Goal: Task Accomplishment & Management: Manage account settings

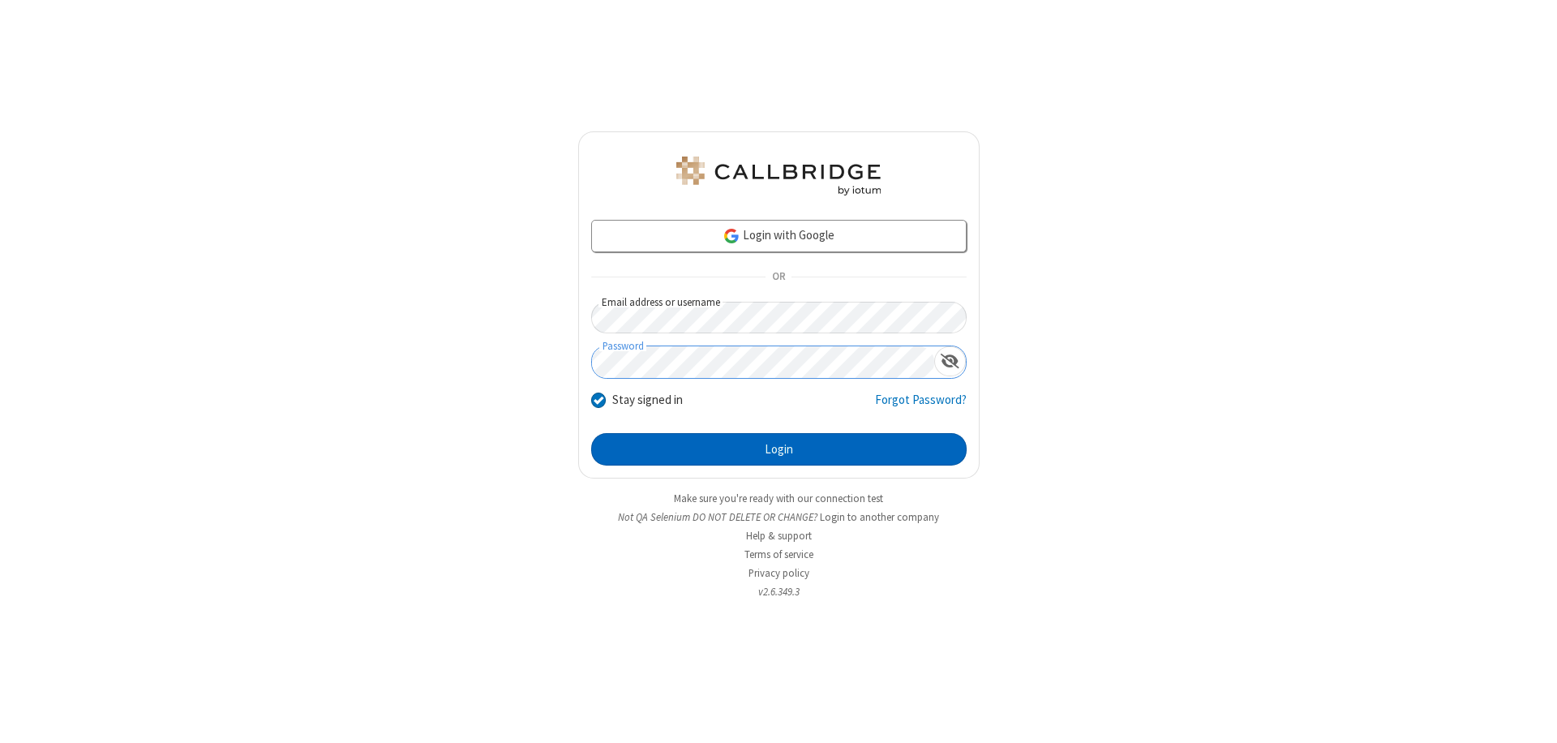
click at [779, 449] on button "Login" at bounding box center [779, 449] width 376 height 32
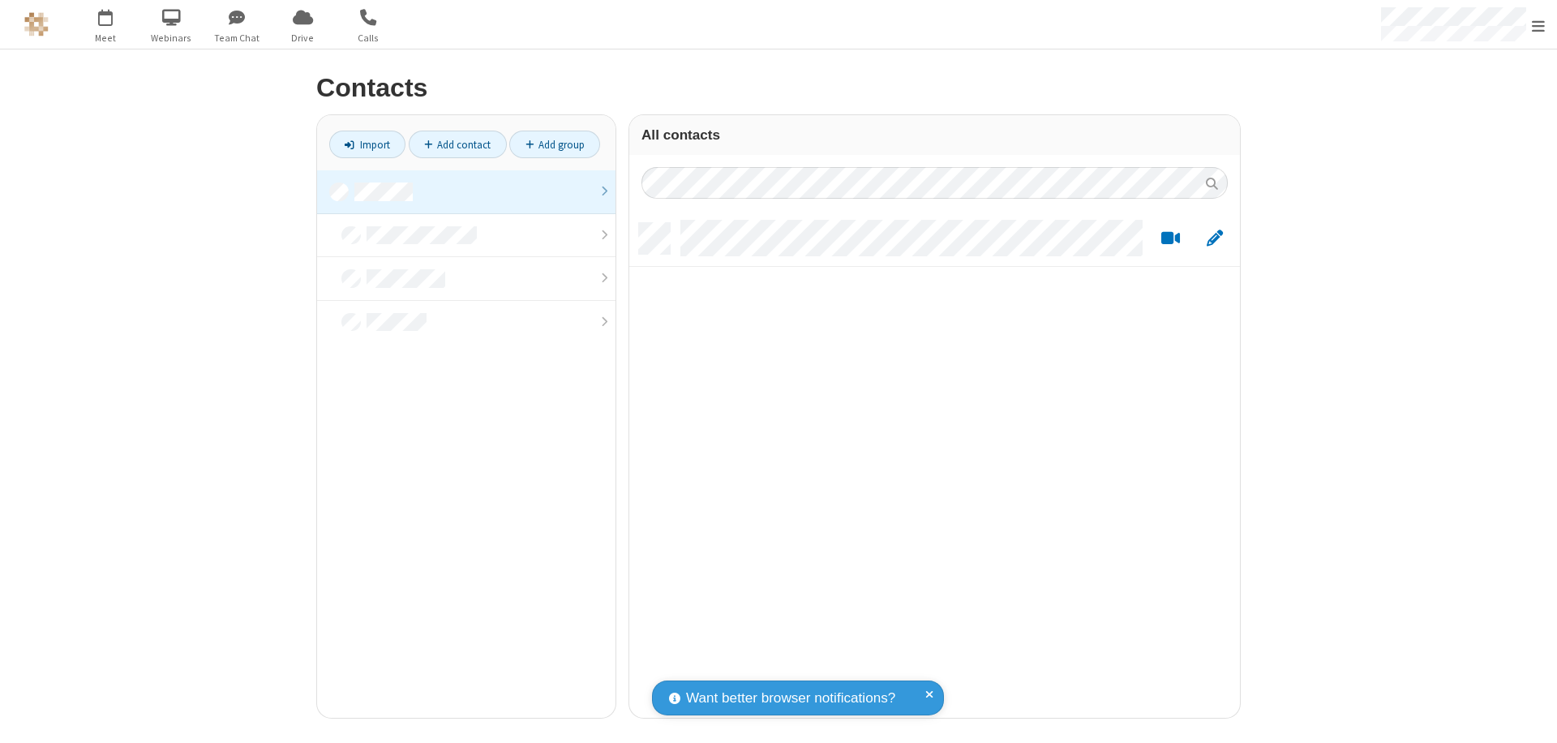
click at [466, 191] on link at bounding box center [466, 192] width 299 height 44
click at [555, 144] on link "Add group" at bounding box center [554, 145] width 91 height 28
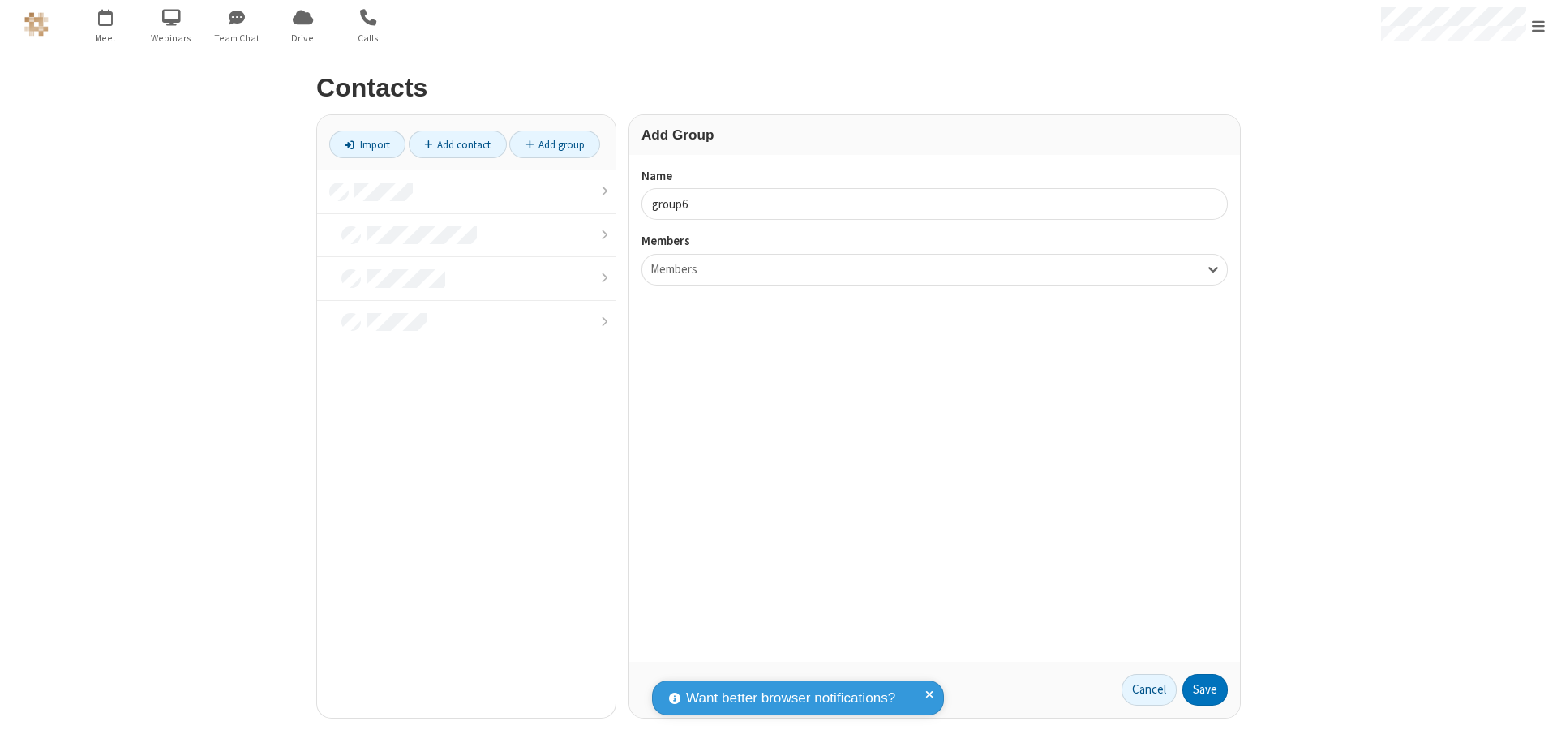
type input "group6"
click at [1205, 689] on button "Save" at bounding box center [1205, 690] width 45 height 32
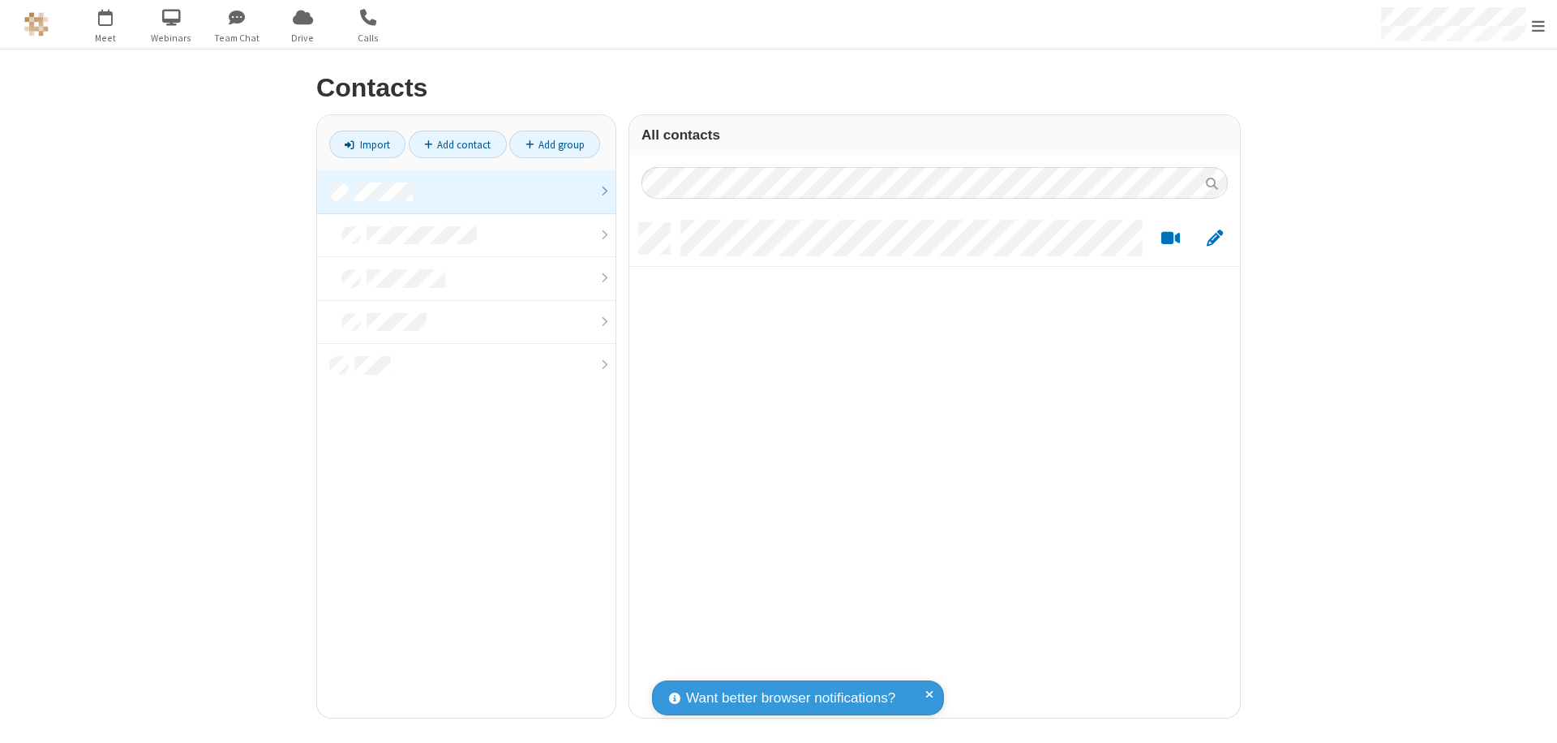
scroll to position [495, 599]
click at [466, 191] on link at bounding box center [466, 192] width 299 height 44
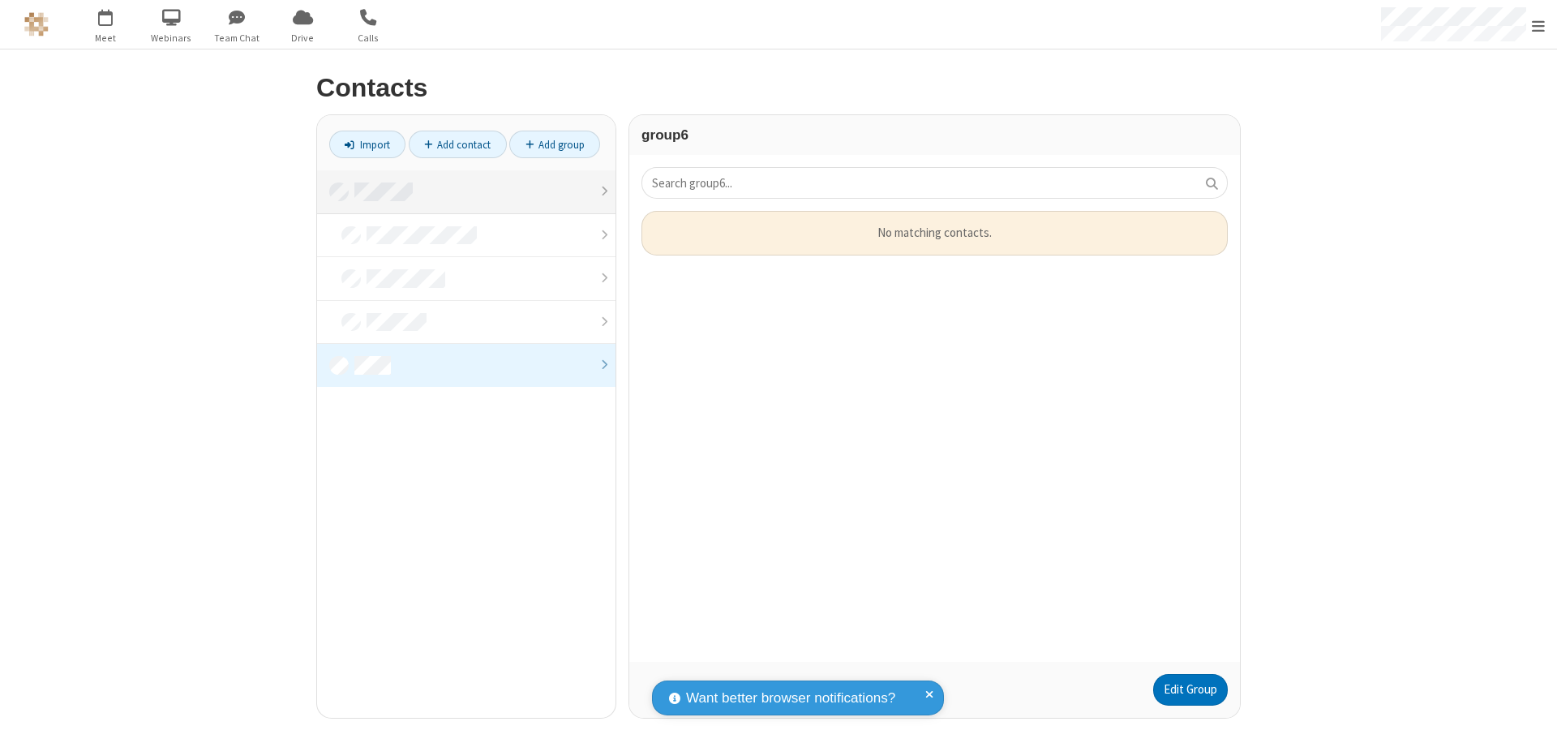
scroll to position [439, 599]
click at [1190, 689] on link "Edit Group" at bounding box center [1190, 690] width 75 height 32
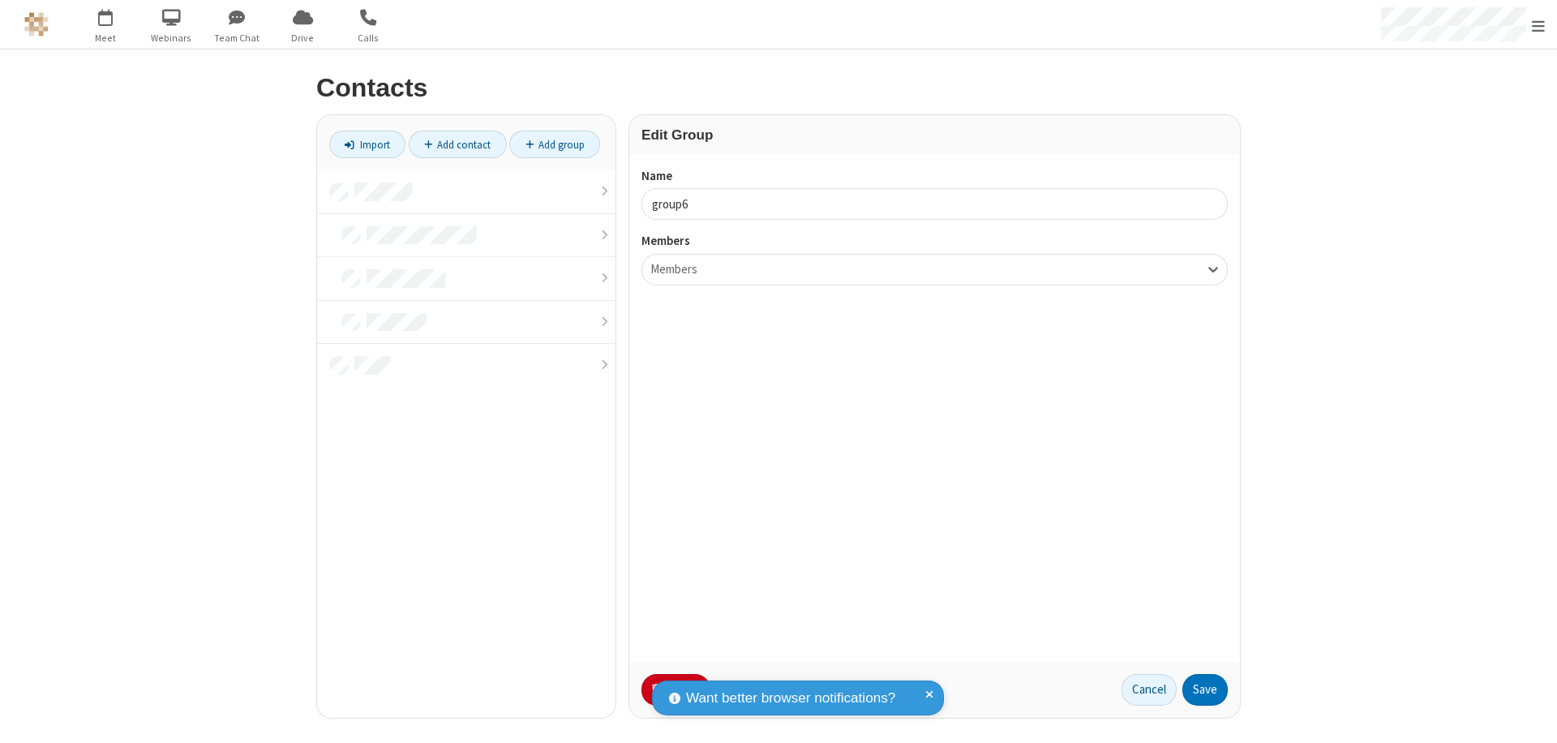
click at [0, 0] on button "No Thanks" at bounding box center [0, 0] width 0 height 0
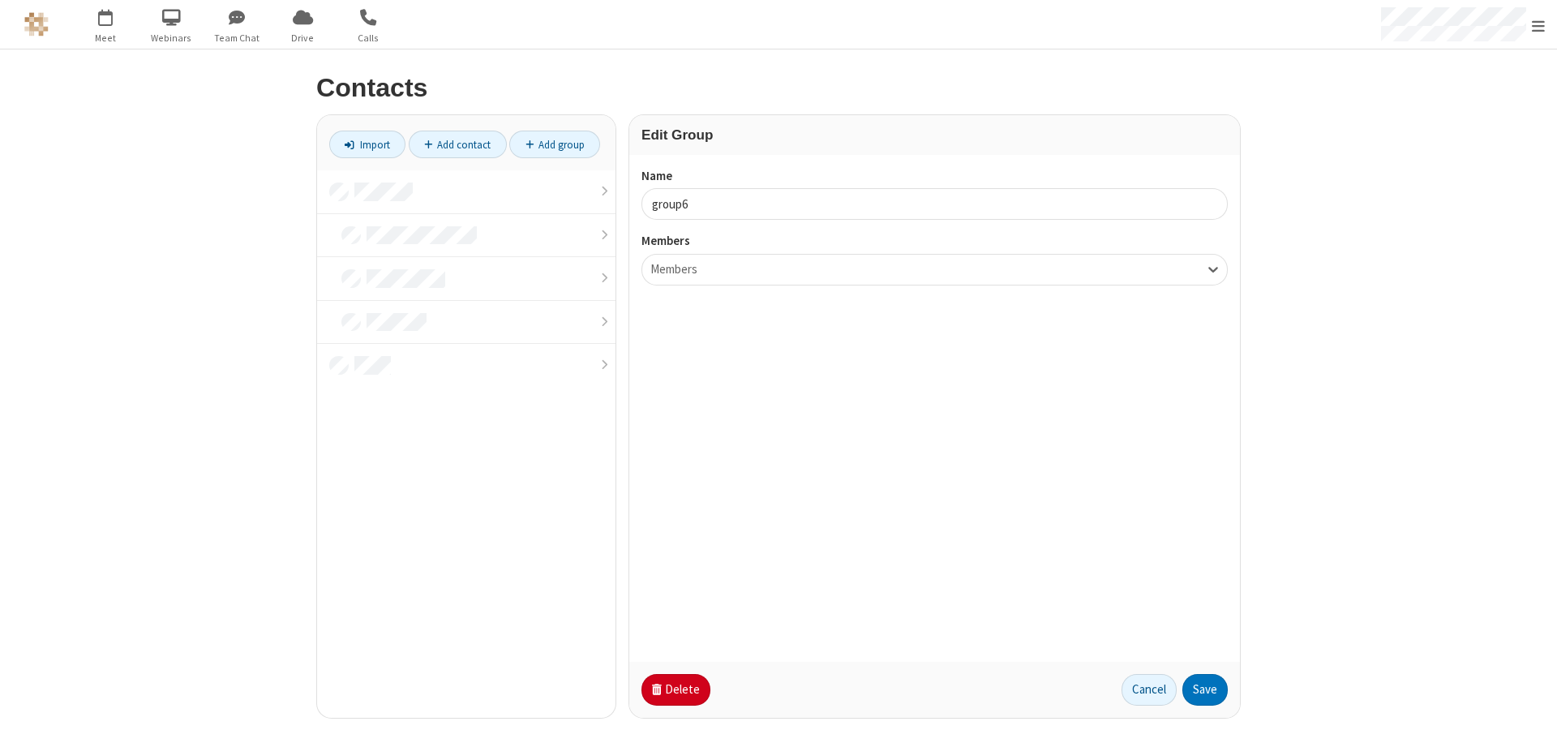
click at [674, 689] on button "Delete" at bounding box center [676, 690] width 69 height 32
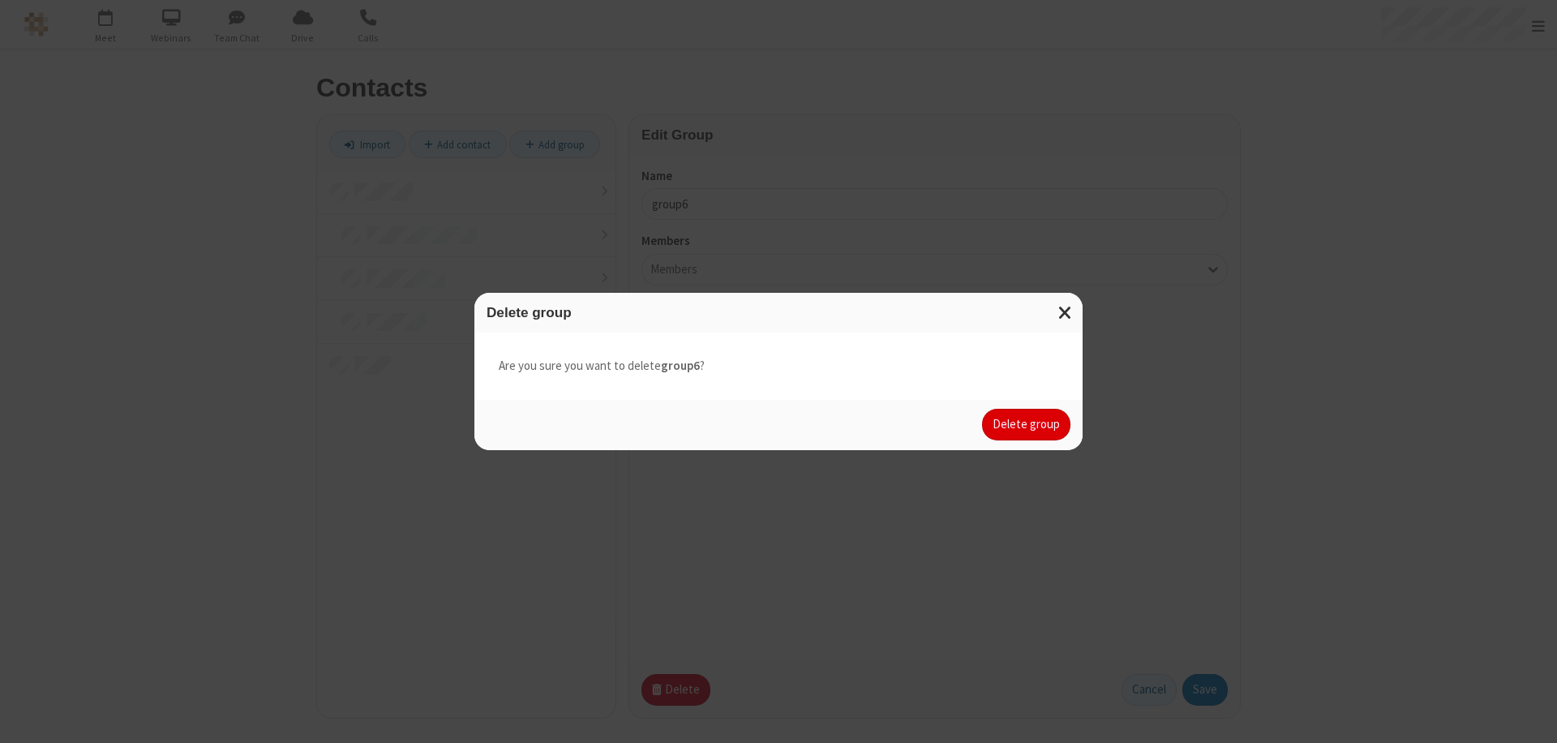
click at [1027, 424] on button "Delete group" at bounding box center [1026, 425] width 88 height 32
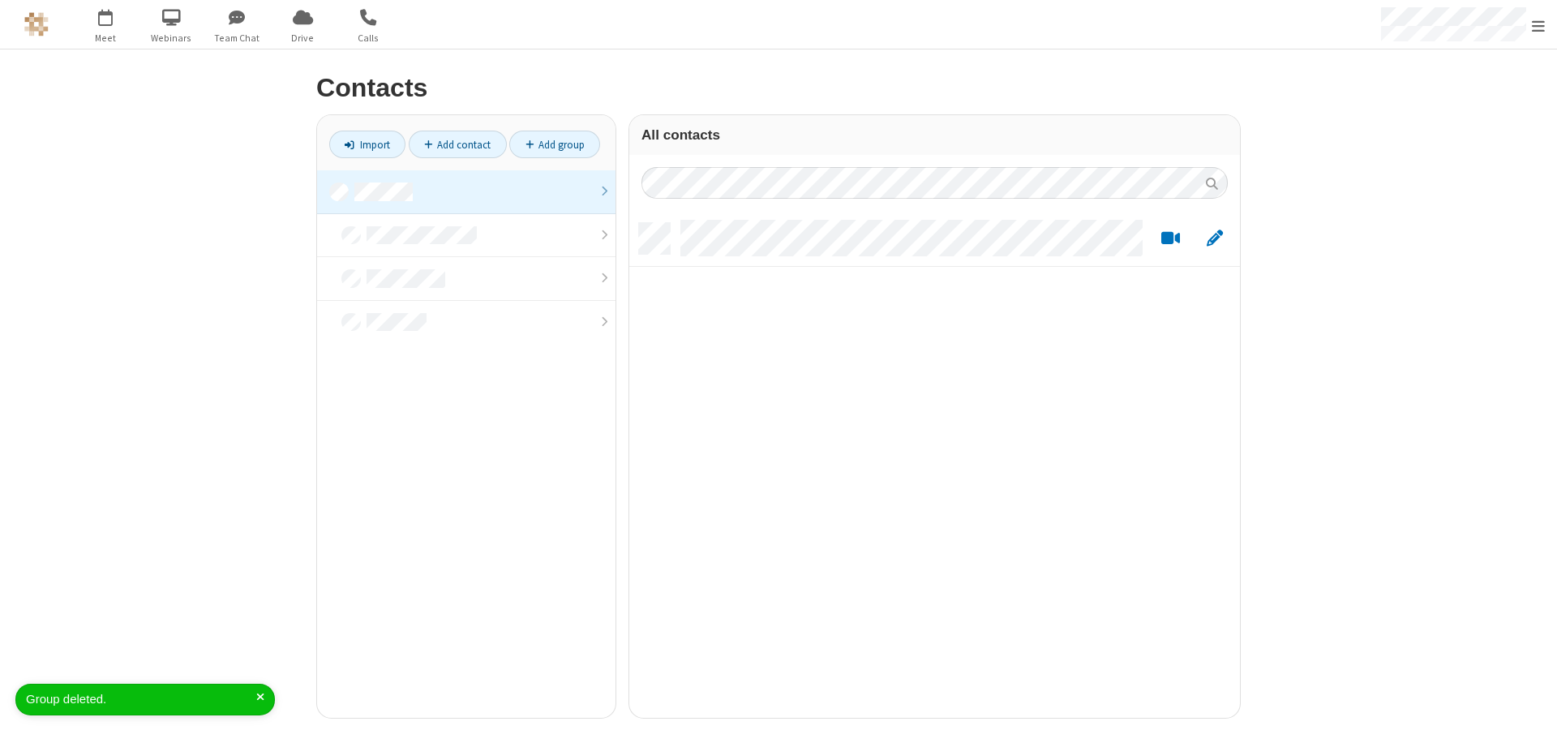
scroll to position [495, 599]
